Goal: Information Seeking & Learning: Learn about a topic

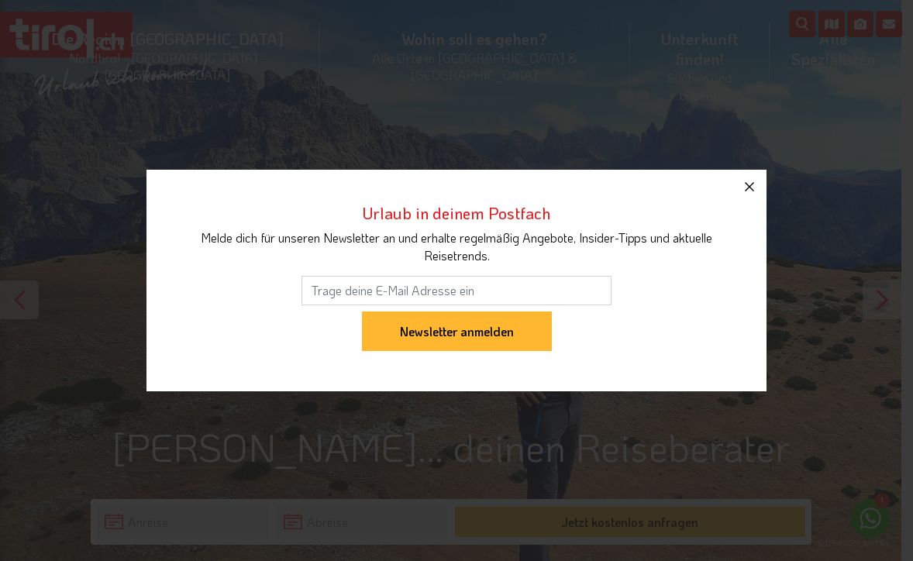
click at [749, 181] on icon "button" at bounding box center [749, 186] width 19 height 19
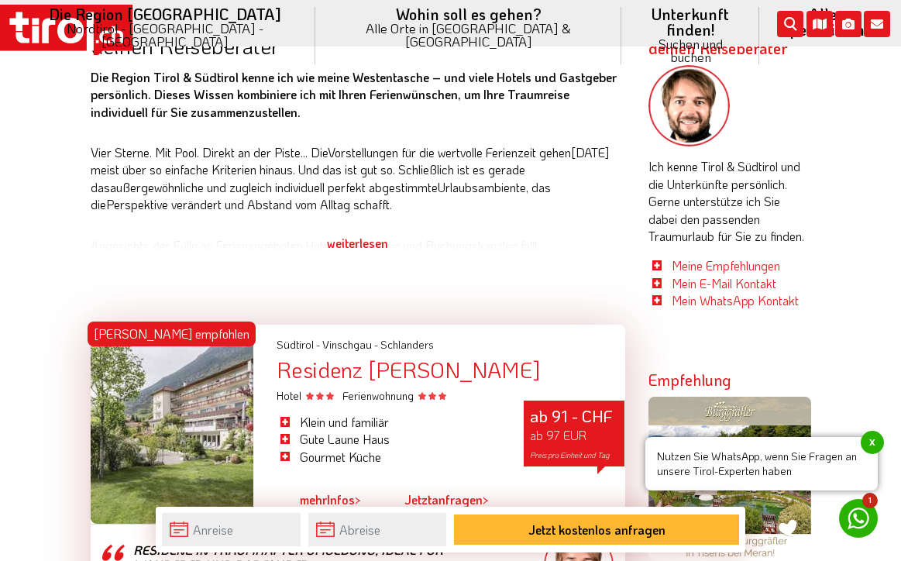
scroll to position [751, 0]
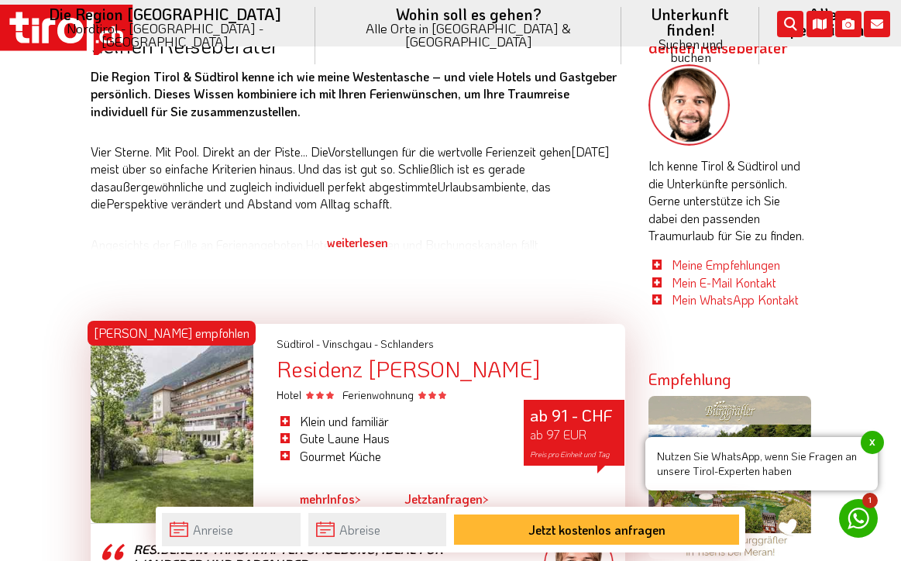
click at [869, 437] on span "x" at bounding box center [872, 442] width 23 height 23
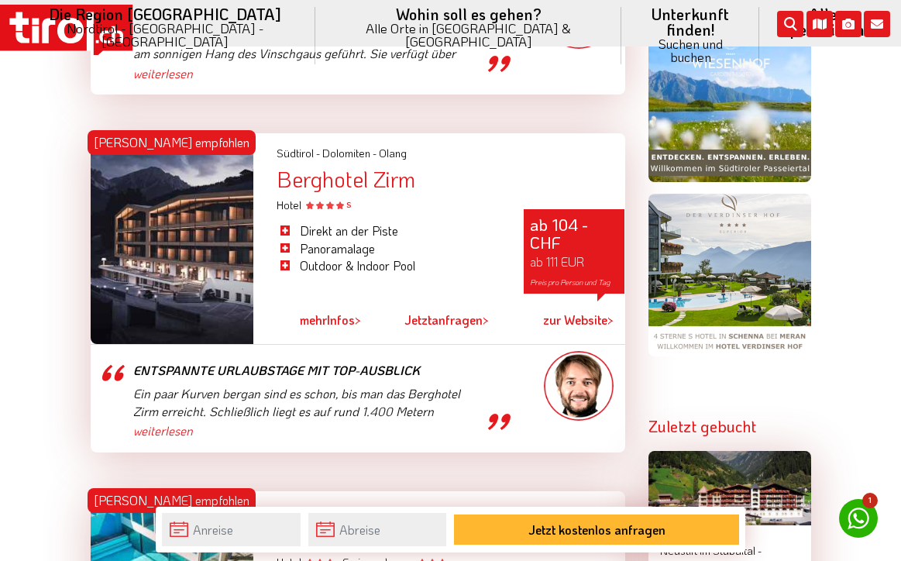
scroll to position [1301, 0]
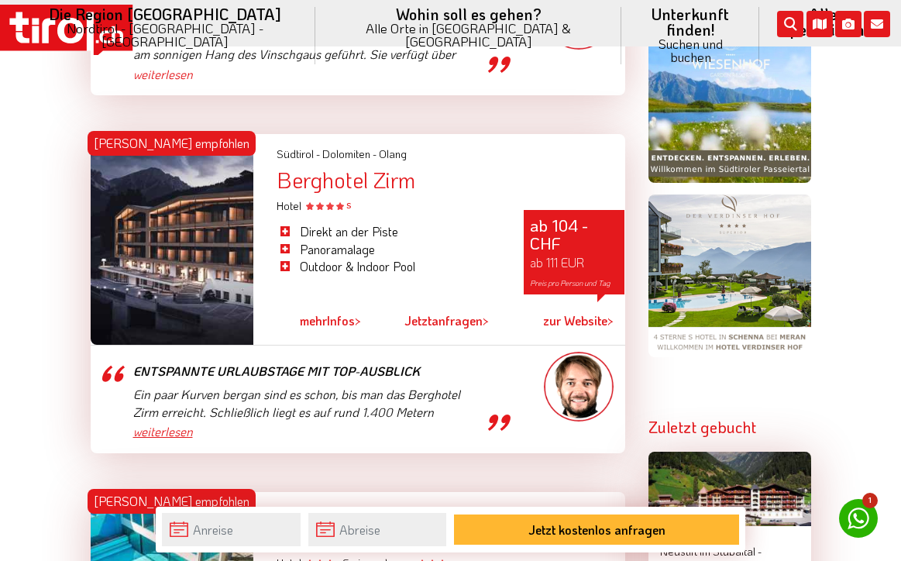
click at [157, 423] on link "weiterlesen" at bounding box center [307, 431] width 349 height 17
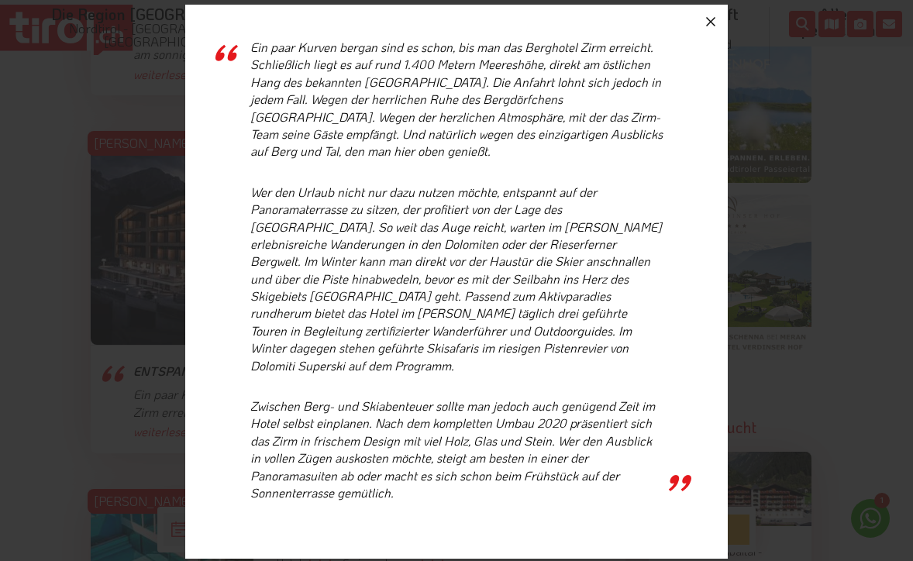
click at [710, 29] on icon "button" at bounding box center [710, 21] width 19 height 19
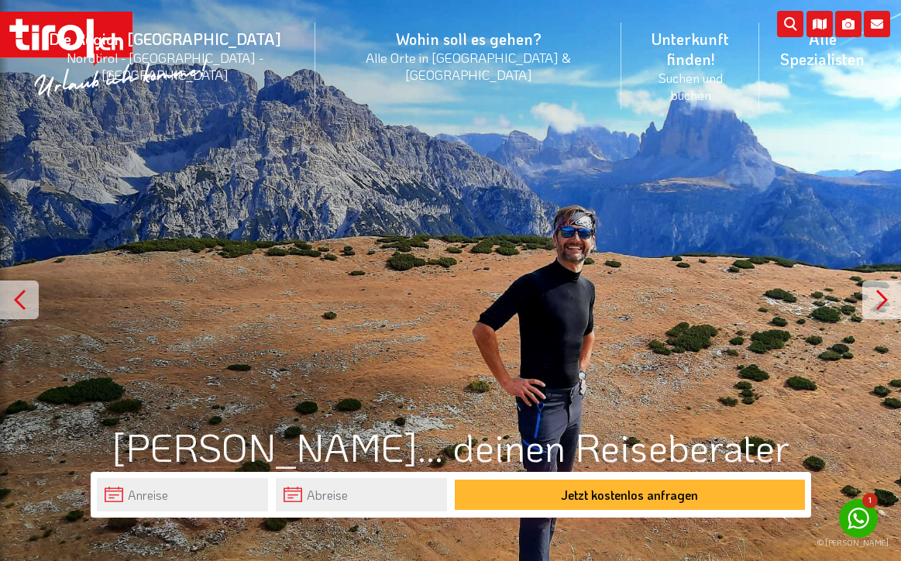
scroll to position [0, 0]
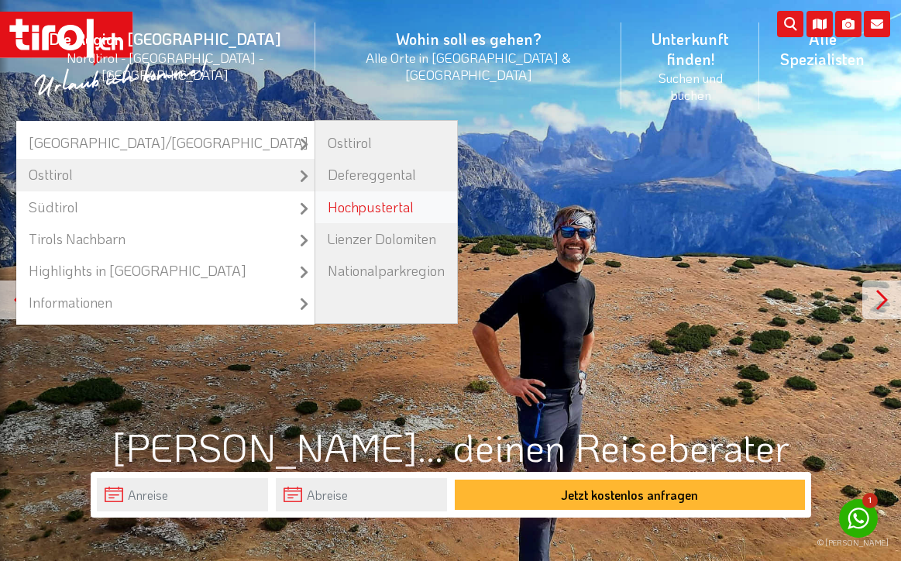
click at [331, 191] on link "Hochpustertal" at bounding box center [386, 207] width 142 height 32
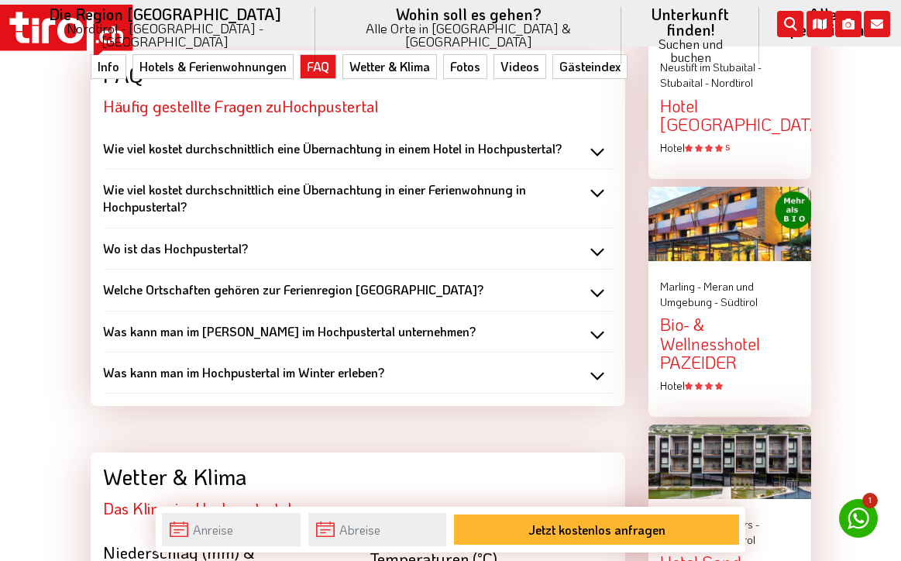
scroll to position [2008, 0]
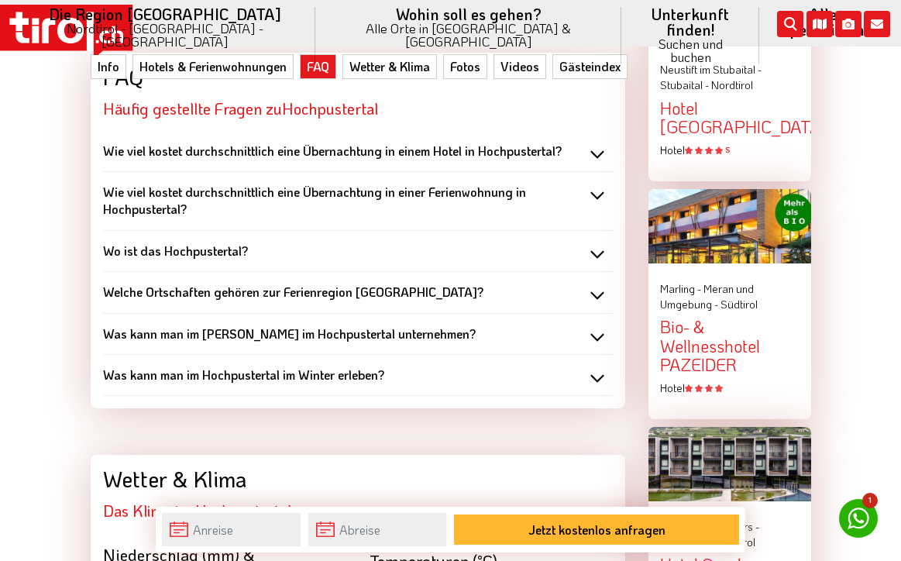
click at [303, 284] on b "Welche Ortschaften gehören zur Ferienregion [GEOGRAPHIC_DATA]?" at bounding box center [293, 292] width 380 height 16
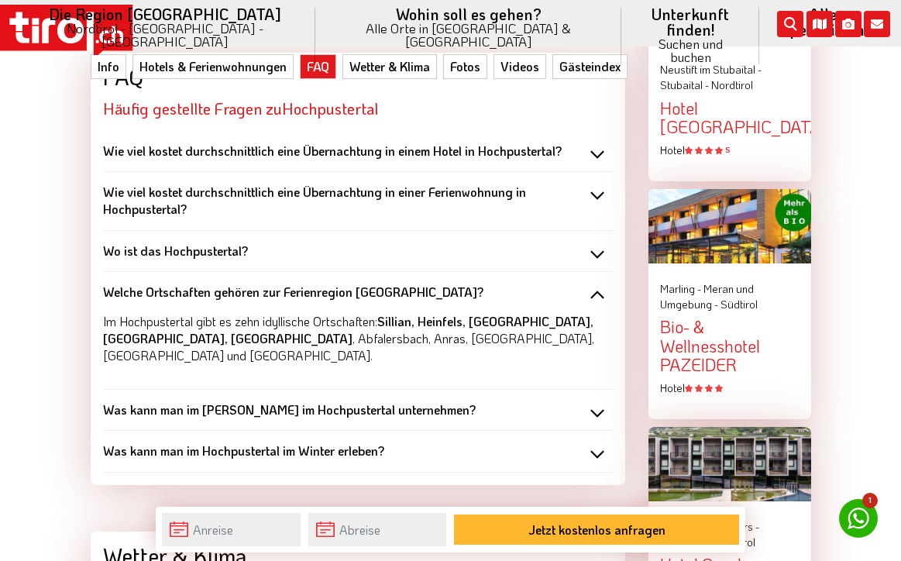
click at [587, 284] on div "Welche Ortschaften gehören zur Ferienregion [GEOGRAPHIC_DATA]?" at bounding box center [358, 292] width 510 height 17
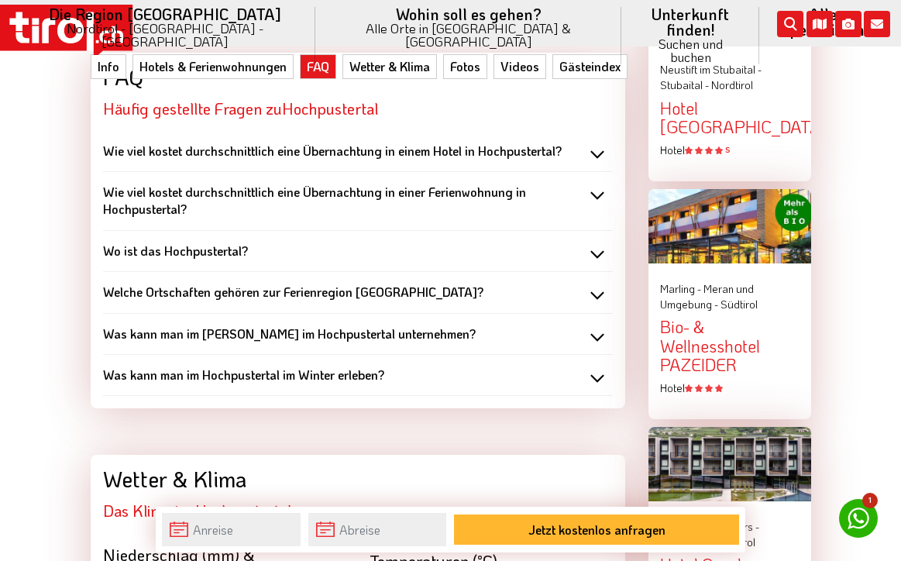
click at [540, 325] on div "Was kann man im [PERSON_NAME] im Hochpustertal unternehmen?" at bounding box center [358, 333] width 510 height 17
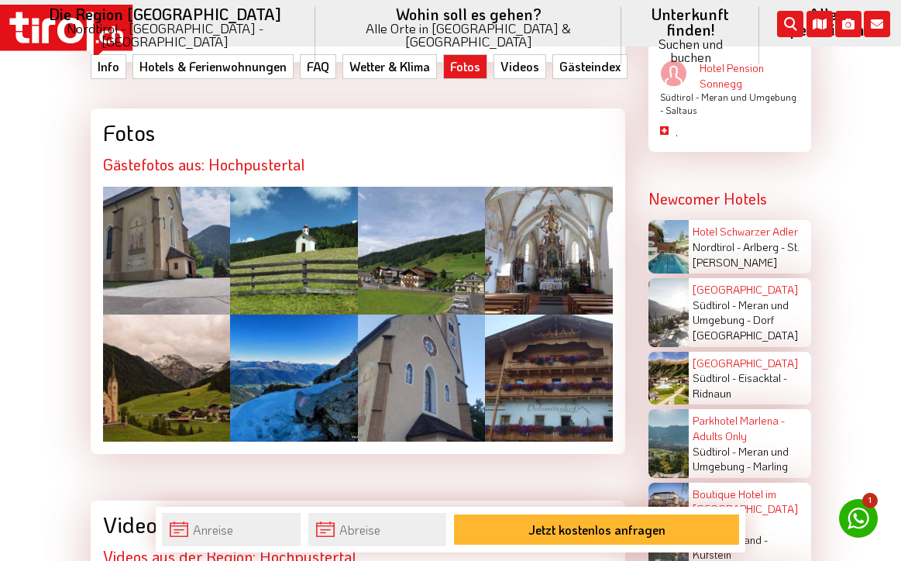
scroll to position [2888, 0]
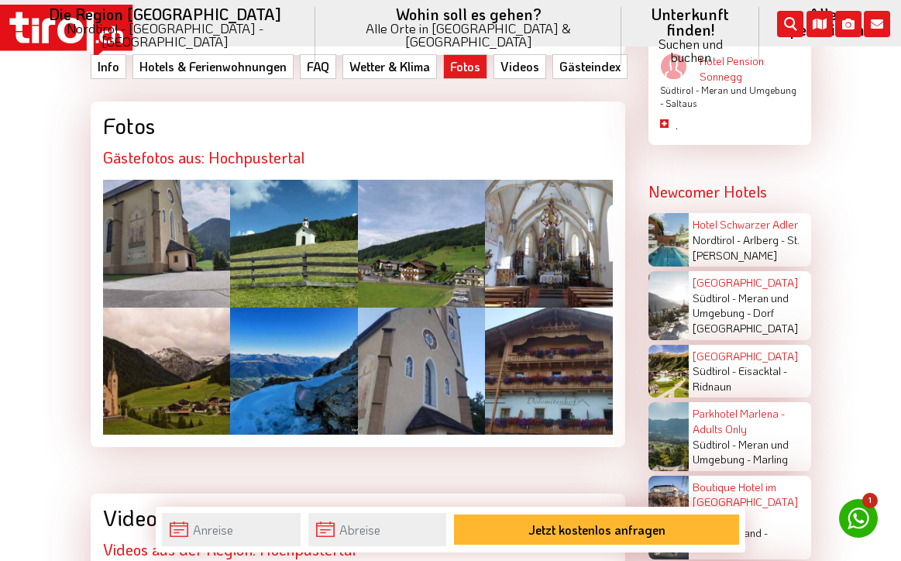
click at [297, 349] on div at bounding box center [294, 372] width 128 height 128
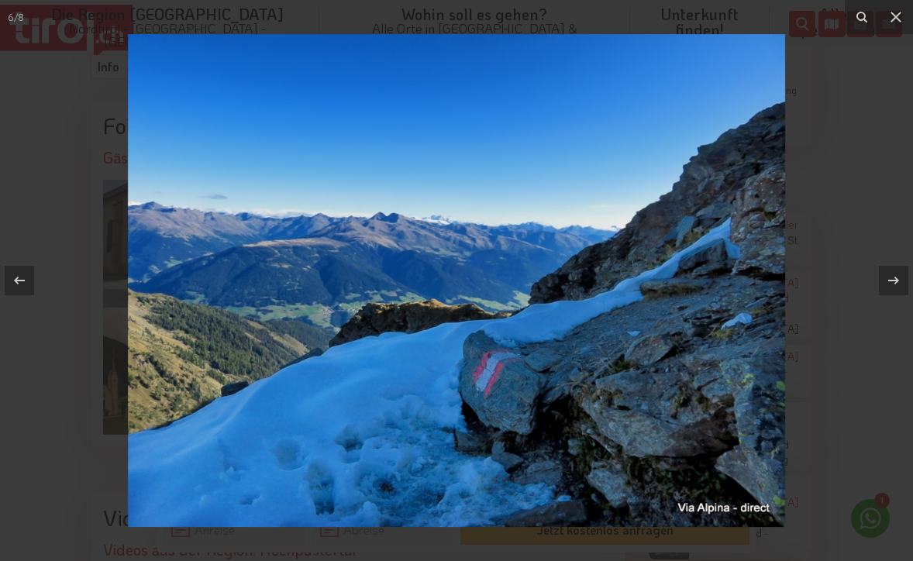
click at [332, 399] on img at bounding box center [456, 280] width 657 height 493
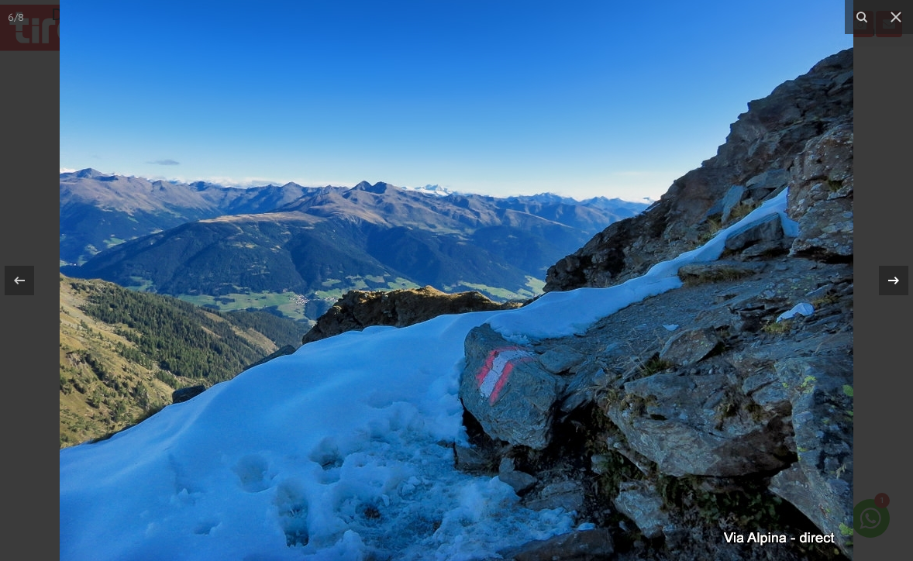
click at [890, 278] on icon at bounding box center [893, 280] width 19 height 19
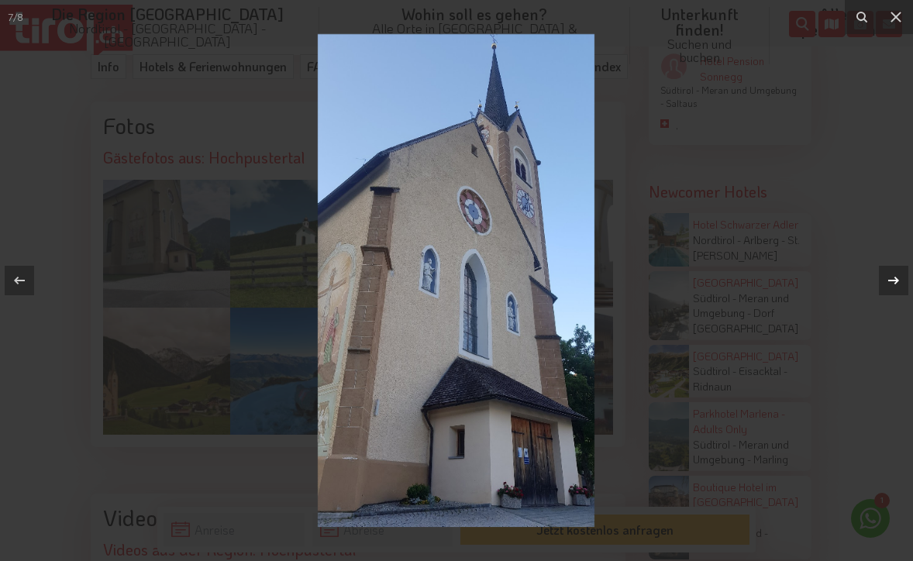
click at [890, 278] on icon at bounding box center [893, 280] width 19 height 19
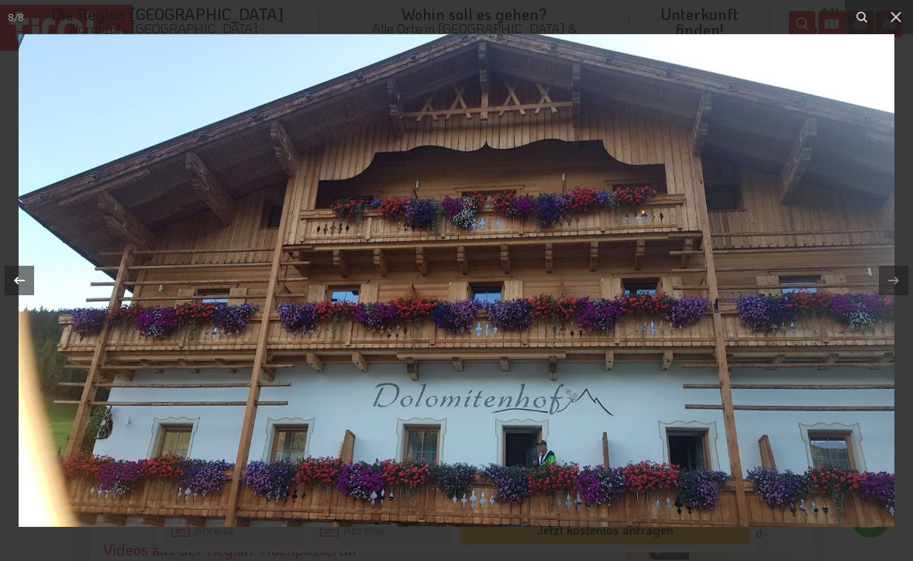
click at [19, 277] on icon at bounding box center [19, 280] width 19 height 19
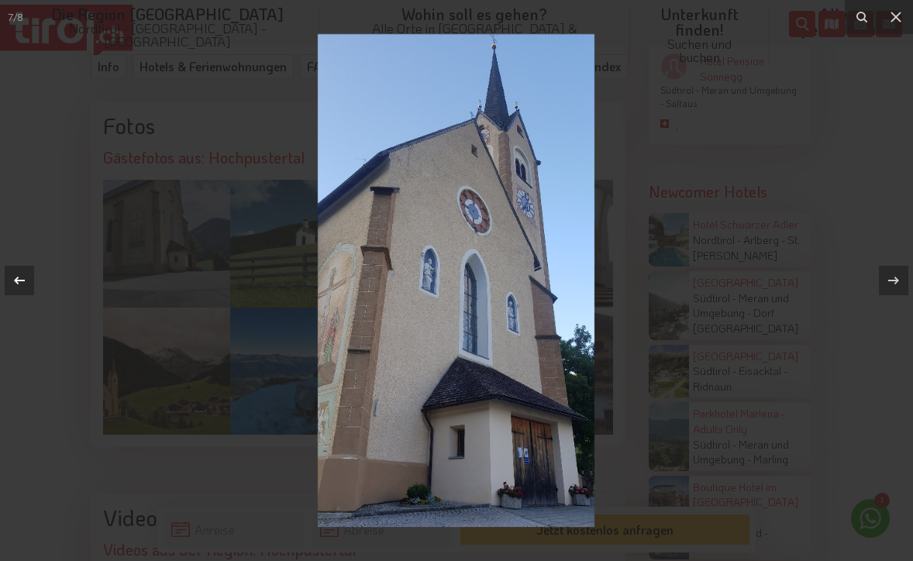
click at [19, 277] on icon at bounding box center [19, 280] width 19 height 19
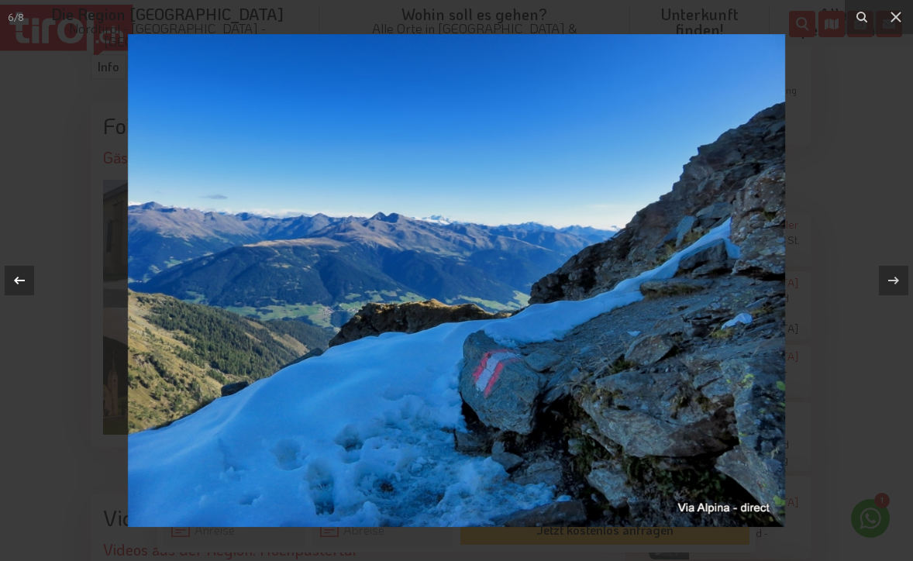
click at [19, 277] on icon at bounding box center [19, 280] width 19 height 19
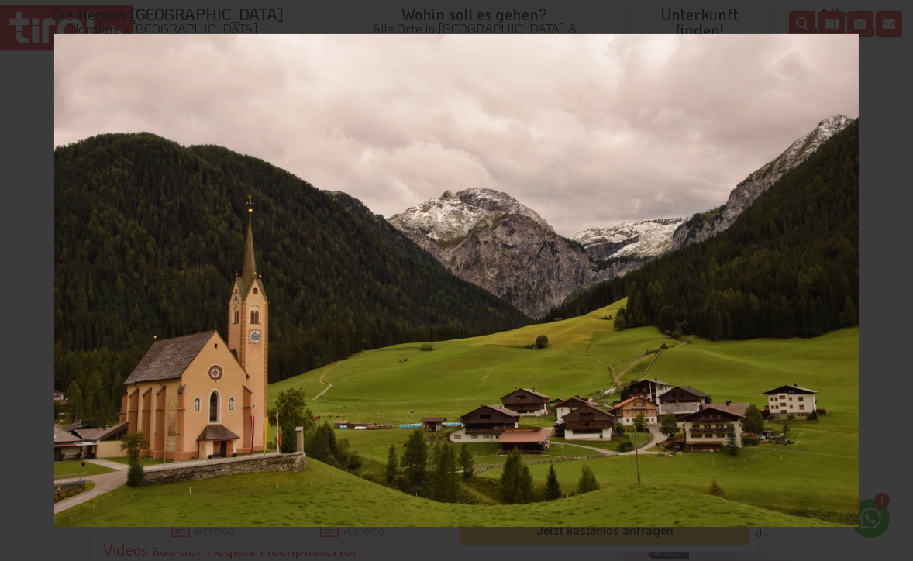
click at [19, 277] on div "5 / 8" at bounding box center [456, 280] width 913 height 561
click at [18, 277] on icon at bounding box center [19, 281] width 11 height 8
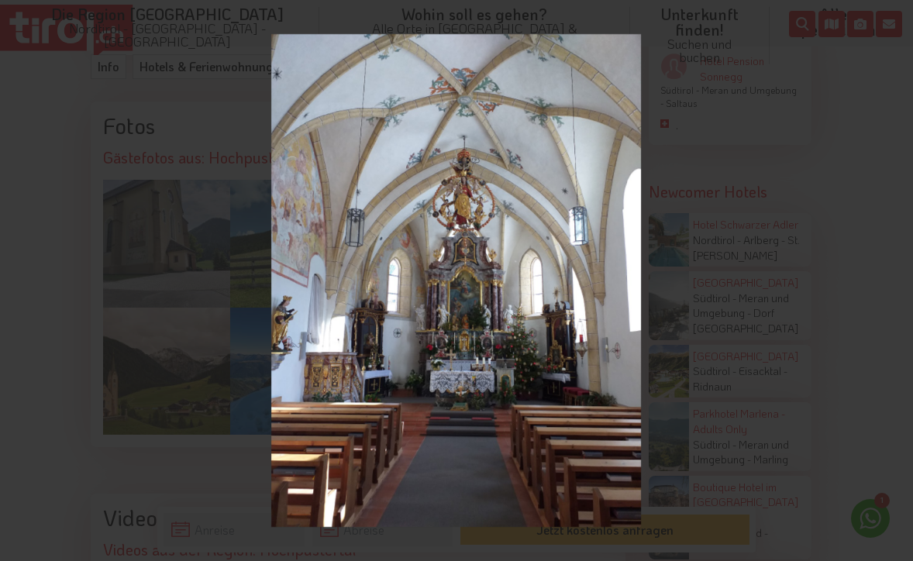
click at [18, 277] on div "4 / 8" at bounding box center [456, 280] width 913 height 561
click at [18, 277] on icon at bounding box center [19, 281] width 11 height 8
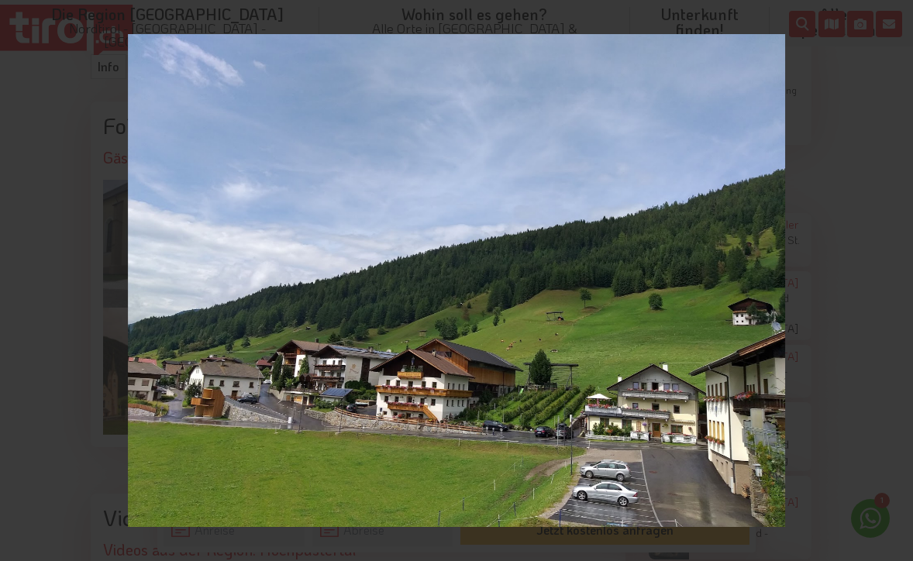
click at [18, 277] on div "3 / 8" at bounding box center [456, 280] width 913 height 561
click at [18, 277] on icon at bounding box center [19, 281] width 11 height 8
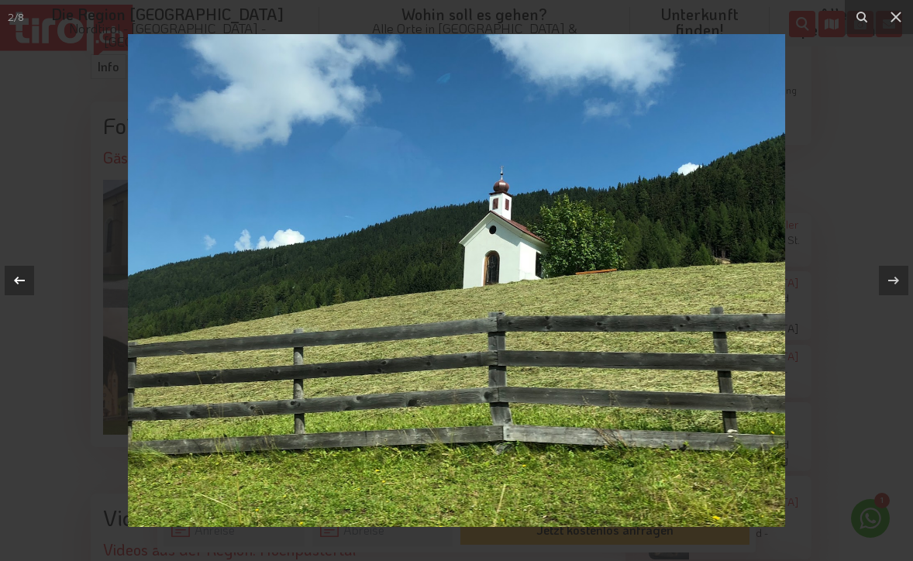
click at [18, 277] on icon at bounding box center [19, 281] width 11 height 8
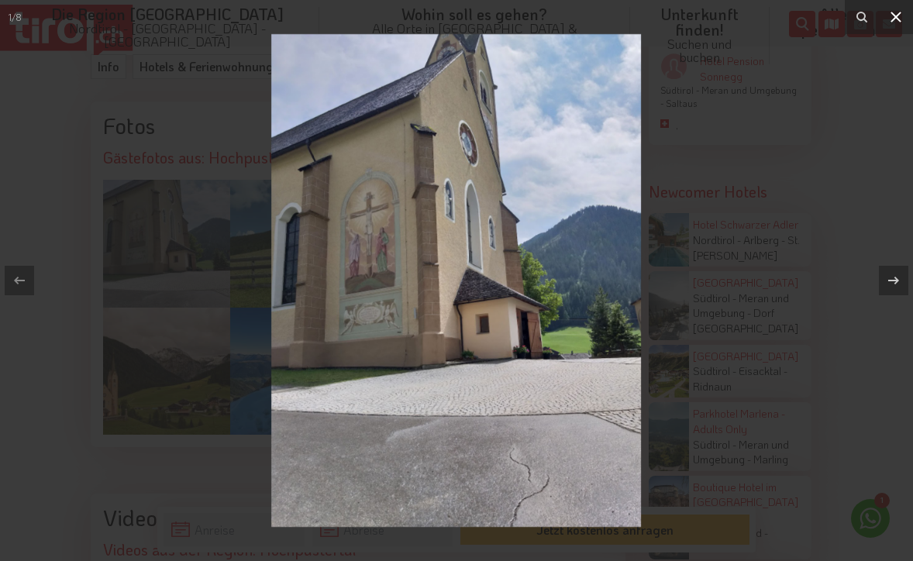
click at [892, 11] on icon at bounding box center [896, 17] width 19 height 19
